Goal: Information Seeking & Learning: Find specific page/section

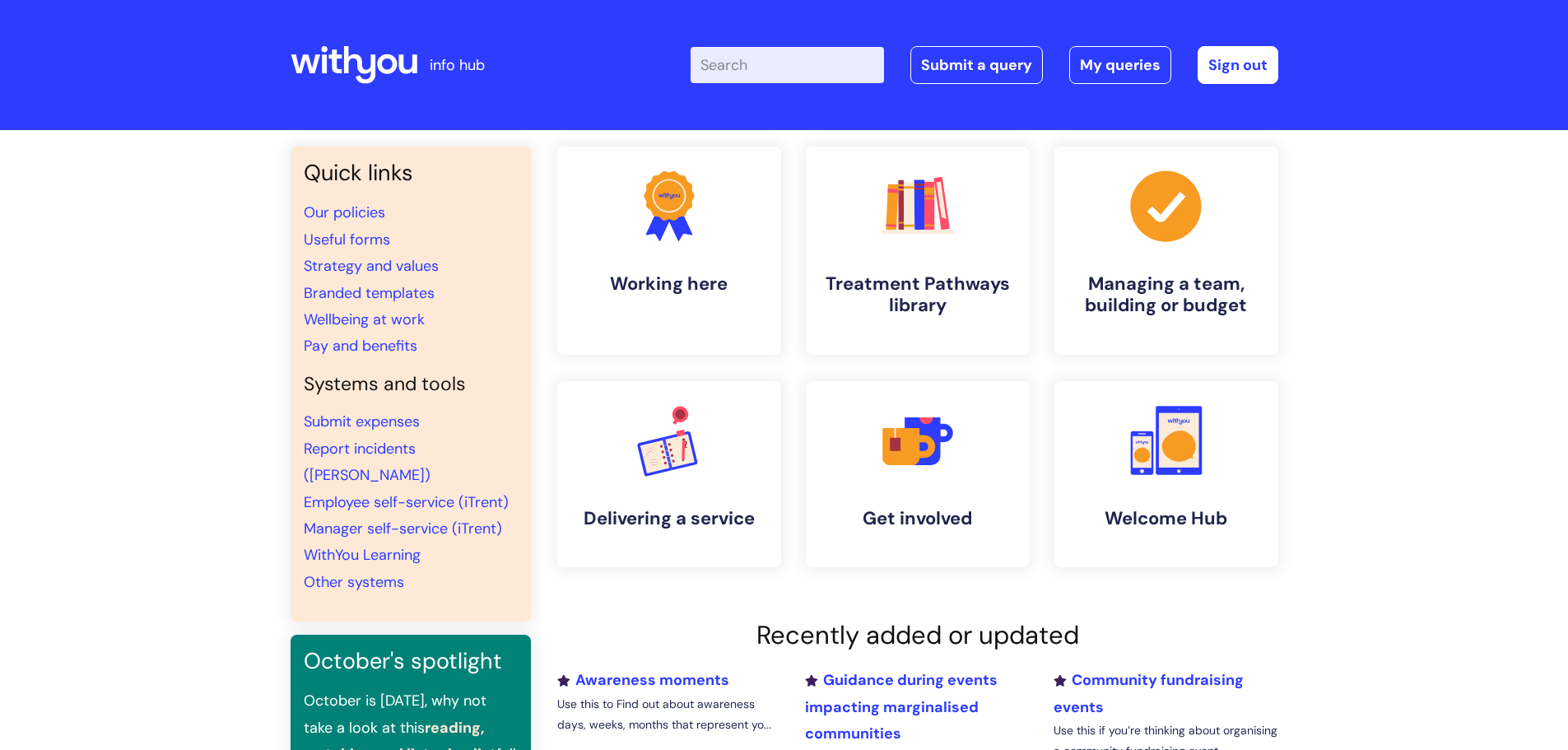
click at [758, 61] on input "Enter your search term here..." at bounding box center [786, 65] width 193 height 36
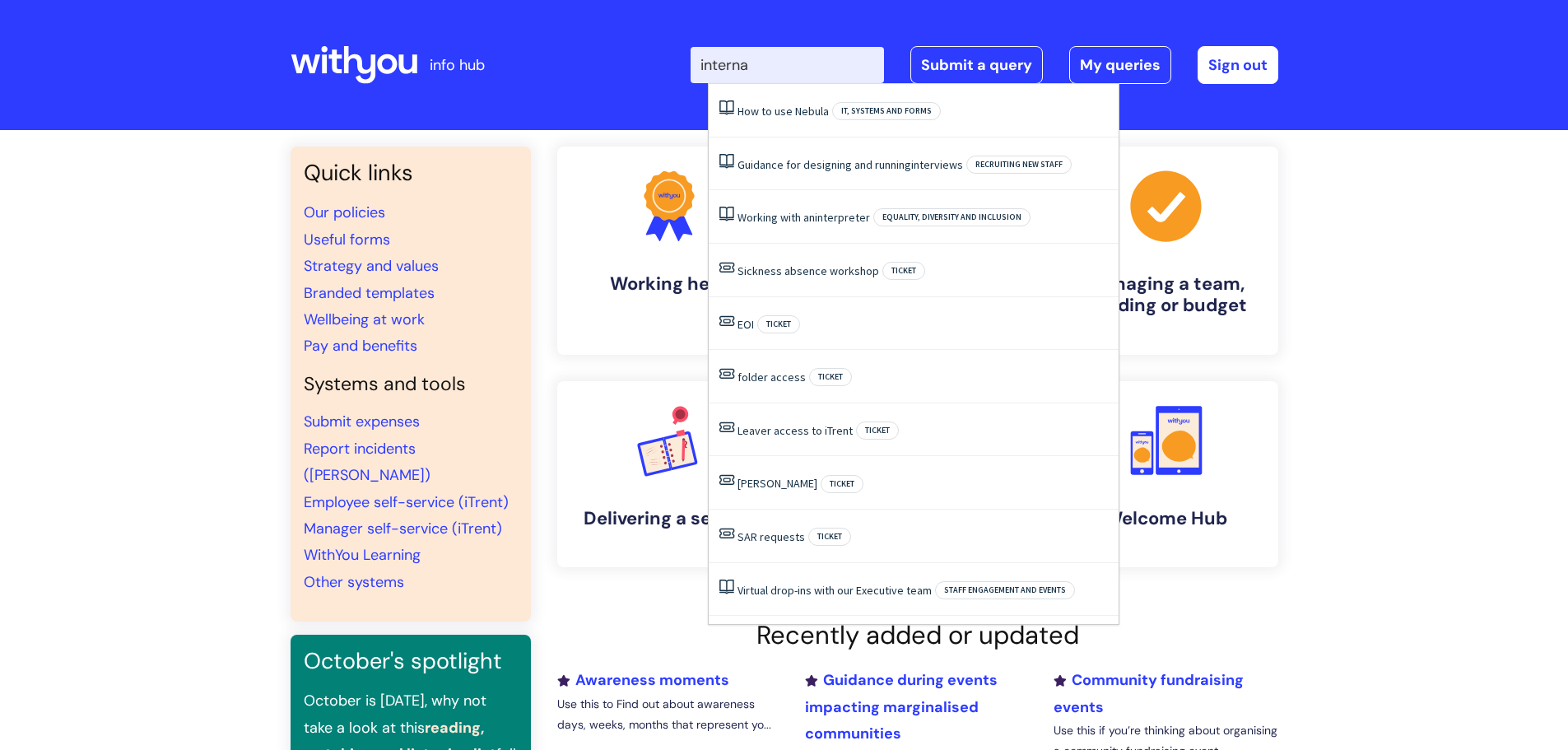
type input "internal"
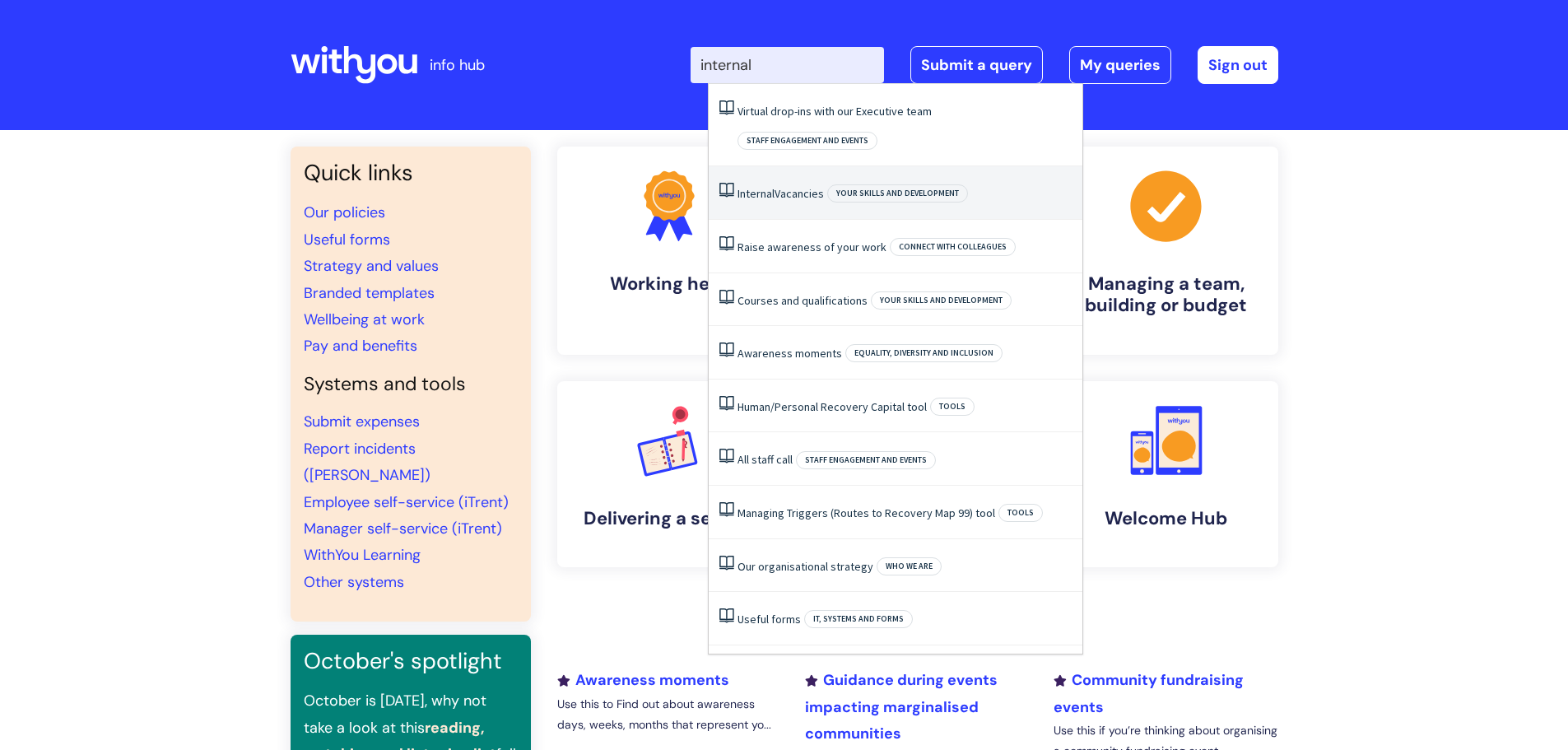
click at [800, 186] on link "Internal Vacancies" at bounding box center [781, 193] width 87 height 15
